Goal: Navigation & Orientation: Understand site structure

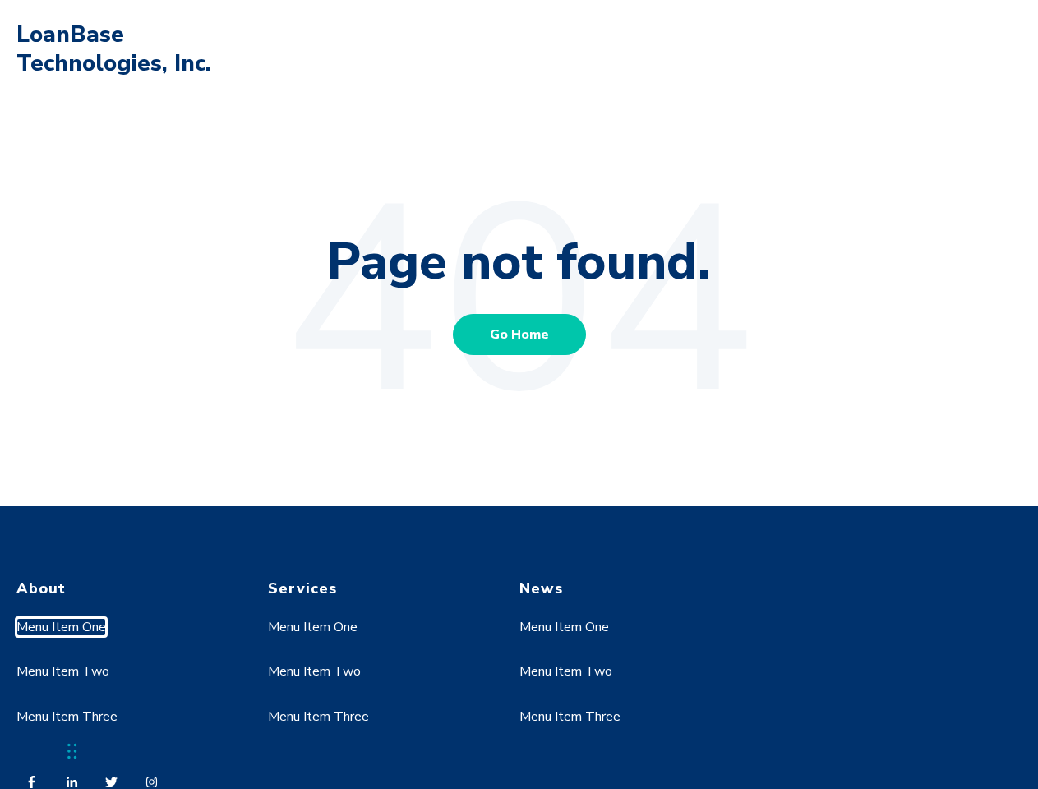
click at [62, 627] on link "Menu Item One" at bounding box center [61, 627] width 90 height 18
click at [62, 671] on link "Menu Item Two" at bounding box center [62, 671] width 93 height 18
click at [313, 627] on link "Menu Item One" at bounding box center [313, 627] width 90 height 18
click at [313, 671] on link "Menu Item Two" at bounding box center [314, 671] width 93 height 18
click at [318, 717] on link "Menu Item Three" at bounding box center [318, 717] width 101 height 18
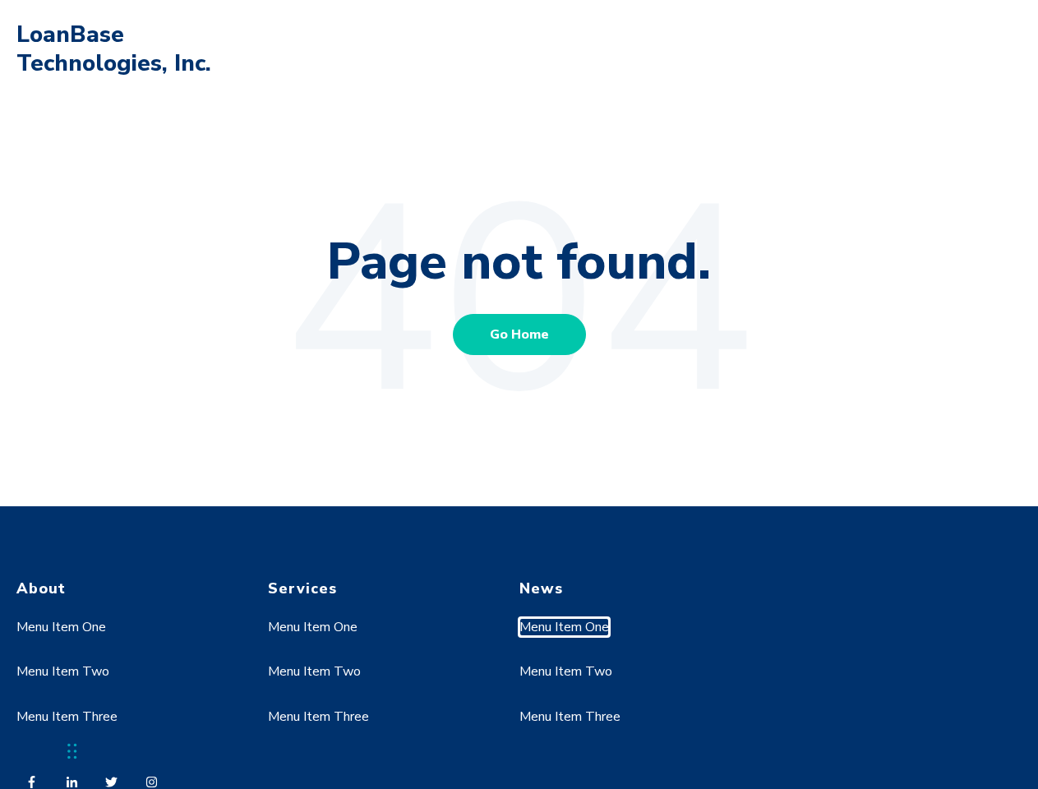
click at [565, 627] on link "Menu Item One" at bounding box center [564, 627] width 90 height 18
click at [565, 671] on link "Menu Item Two" at bounding box center [565, 671] width 93 height 18
click at [569, 717] on link "Menu Item Three" at bounding box center [569, 717] width 101 height 18
click at [72, 751] on div "Chat Widget" at bounding box center [41, 749] width 82 height 79
